Goal: Task Accomplishment & Management: Use online tool/utility

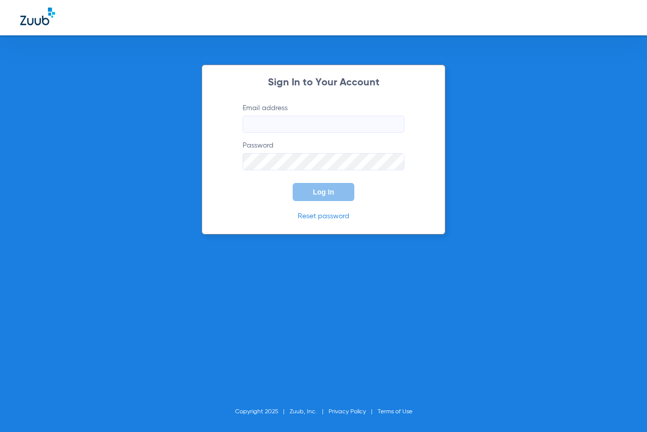
type input "[EMAIL_ADDRESS][DOMAIN_NAME]"
click at [333, 195] on span "Log In" at bounding box center [323, 192] width 21 height 8
type input "[EMAIL_ADDRESS][DOMAIN_NAME]"
click at [332, 196] on button "Log In" at bounding box center [324, 192] width 62 height 18
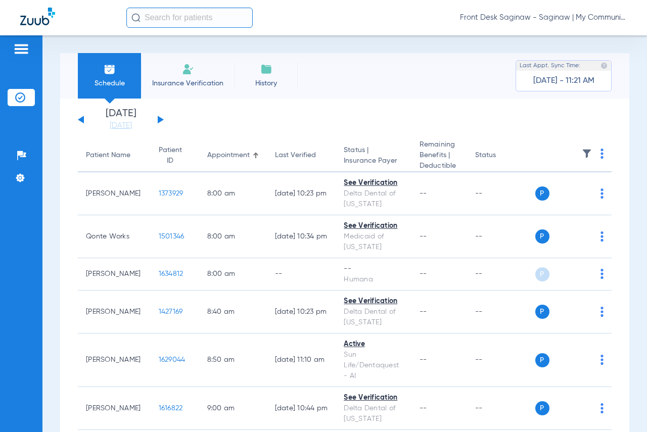
click at [161, 121] on button at bounding box center [161, 120] width 6 height 8
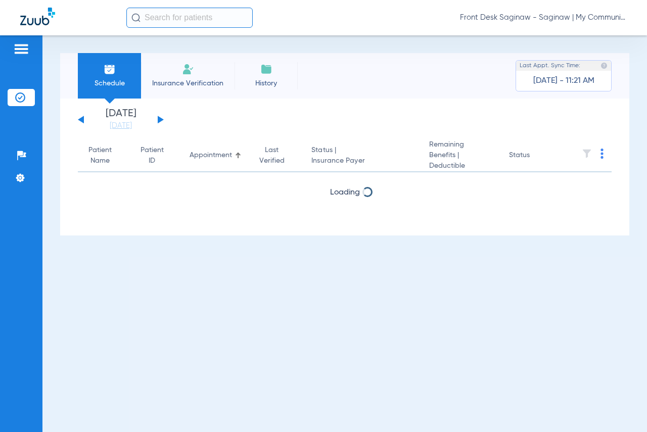
click at [161, 121] on button at bounding box center [161, 120] width 6 height 8
